Goal: Information Seeking & Learning: Find contact information

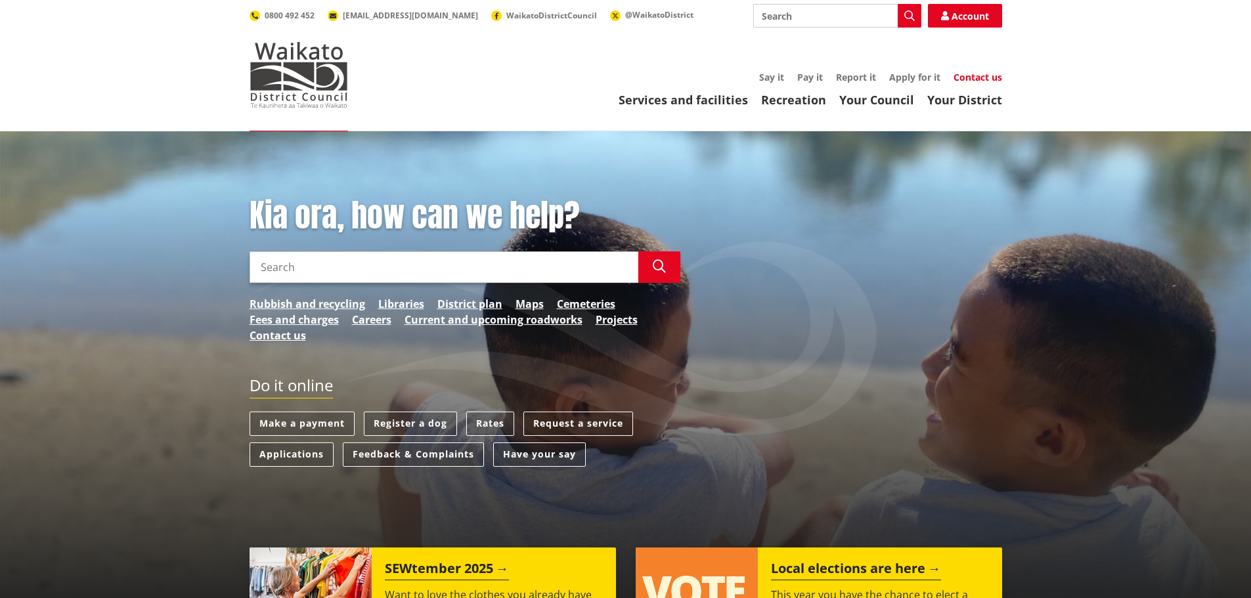
click at [986, 76] on link "Contact us" at bounding box center [978, 77] width 49 height 12
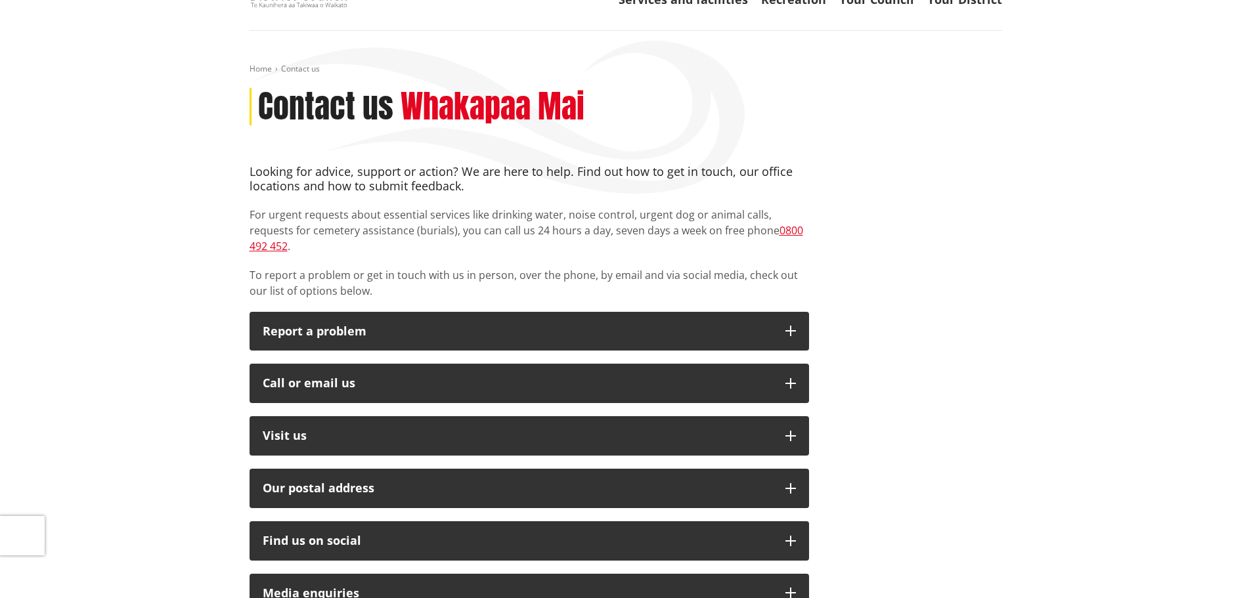
scroll to position [131, 0]
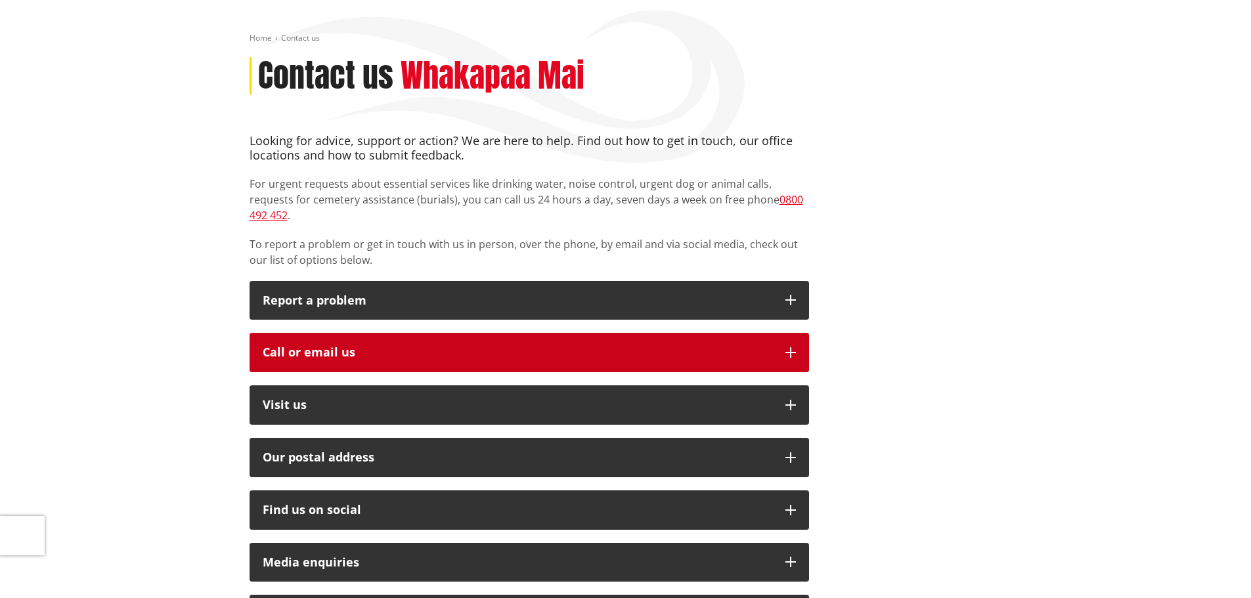
click at [791, 347] on icon "button" at bounding box center [790, 352] width 11 height 11
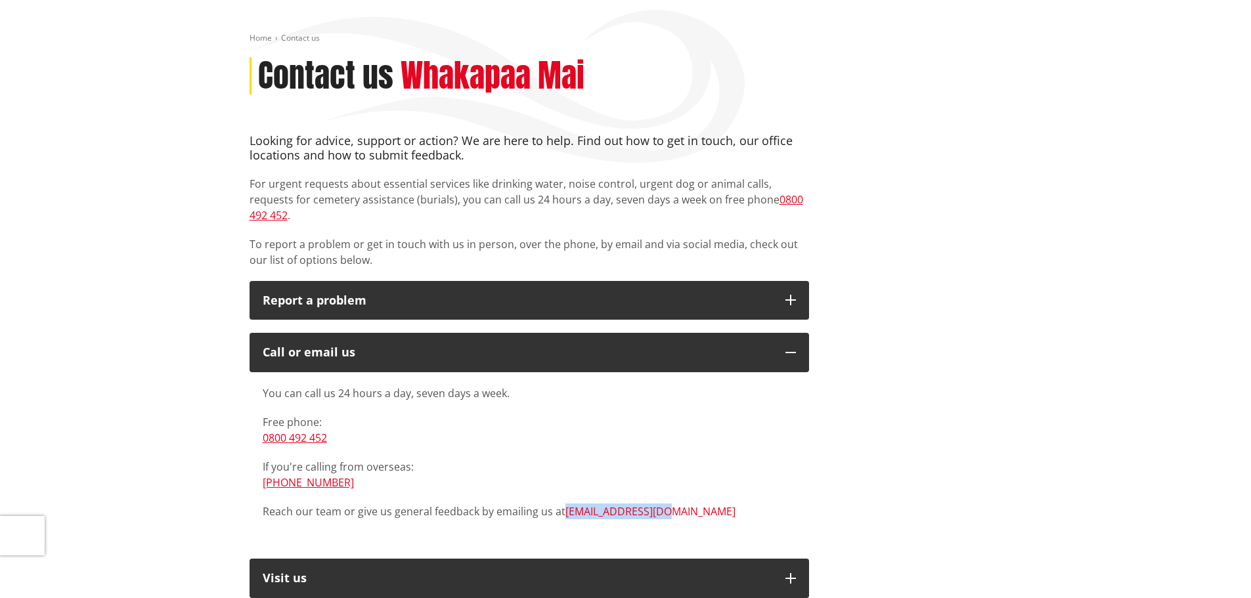
drag, startPoint x: 701, startPoint y: 495, endPoint x: 565, endPoint y: 503, distance: 136.2
click at [565, 504] on p "Reach our team or give us general feedback by emailing us at info@waidc.govt.nz" at bounding box center [529, 512] width 533 height 16
click at [776, 504] on p "Reach our team or give us general feedback by emailing us at info@waidc.govt.nz" at bounding box center [529, 512] width 533 height 16
click at [613, 504] on link "[EMAIL_ADDRESS][DOMAIN_NAME]" at bounding box center [650, 511] width 170 height 14
